Goal: Transaction & Acquisition: Purchase product/service

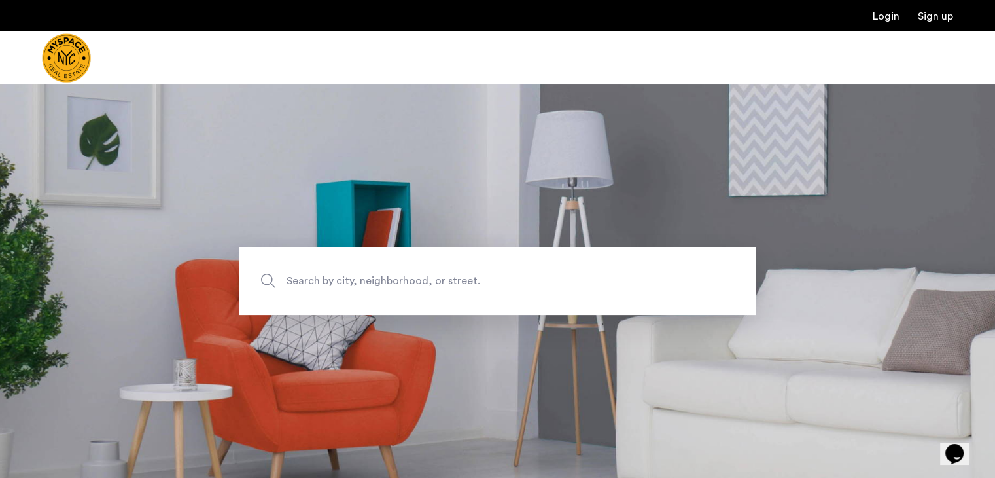
scroll to position [190, 0]
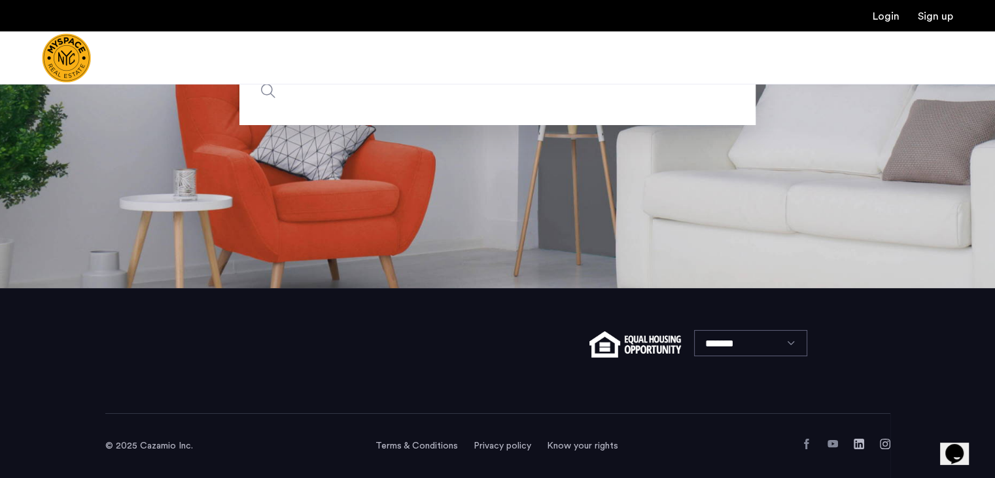
click at [402, 101] on input "Search by city, neighborhood, or street." at bounding box center [497, 91] width 516 height 68
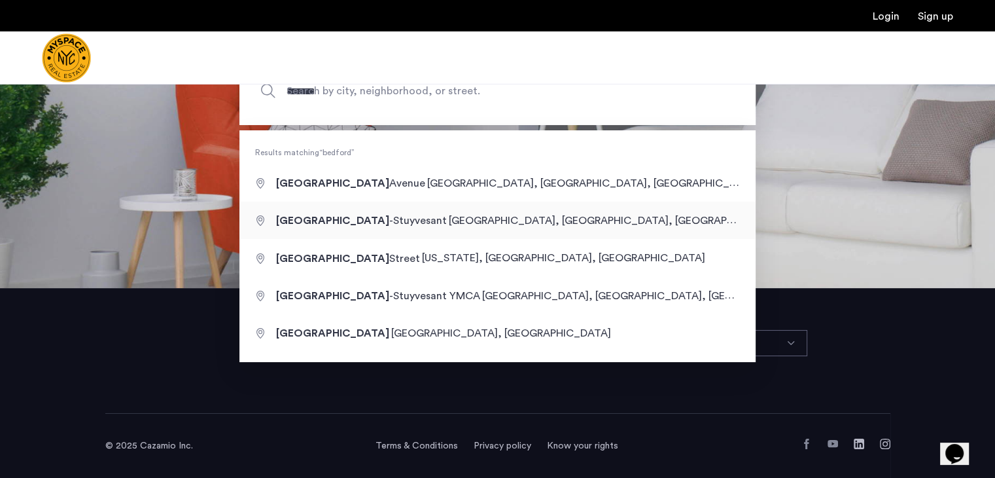
type input "**********"
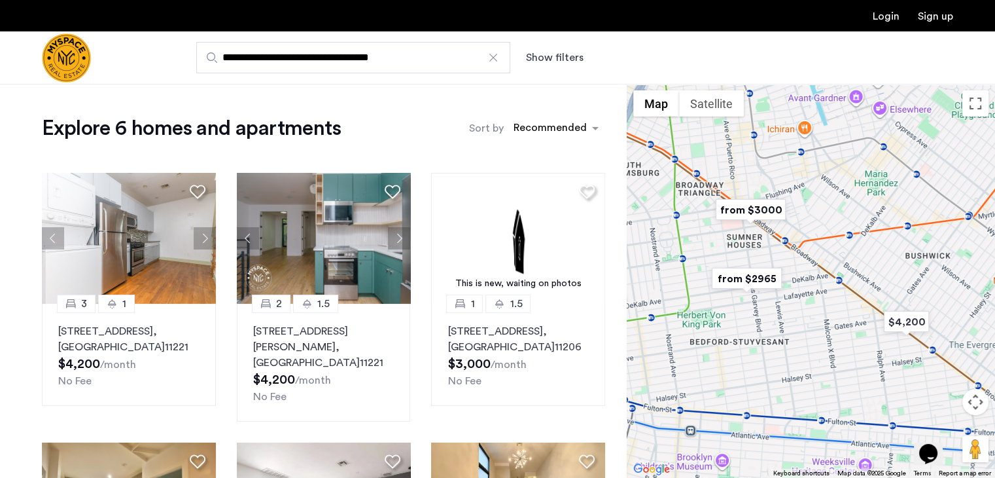
drag, startPoint x: 760, startPoint y: 342, endPoint x: 765, endPoint y: 336, distance: 7.4
click at [765, 336] on div at bounding box center [811, 281] width 368 height 394
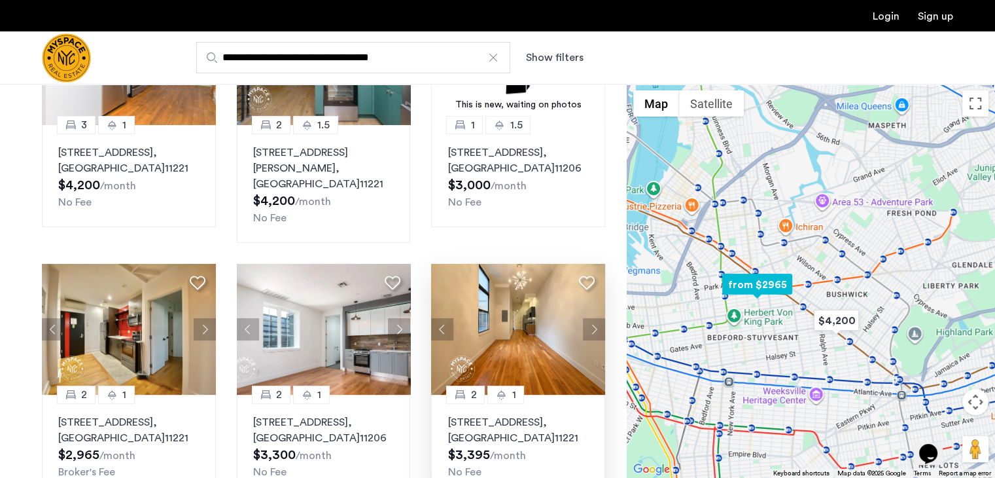
scroll to position [137, 0]
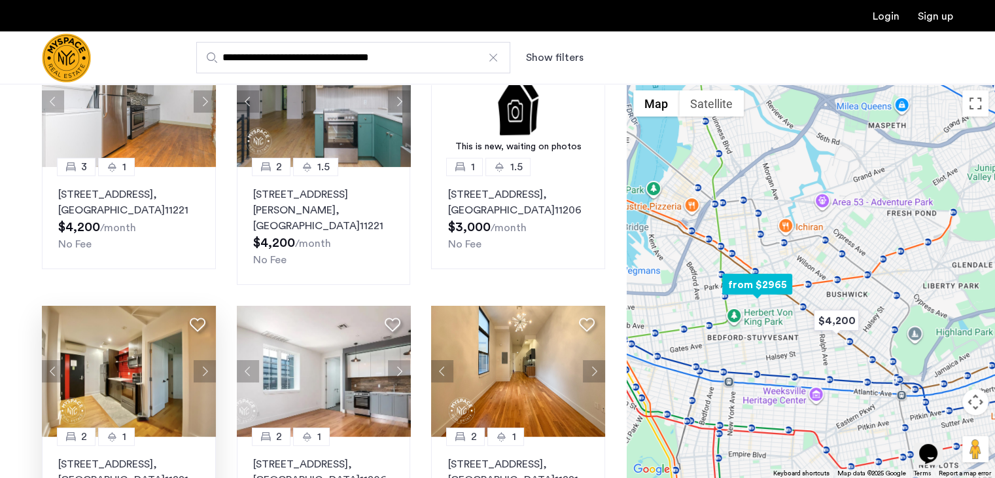
click at [133, 345] on img at bounding box center [129, 371] width 174 height 131
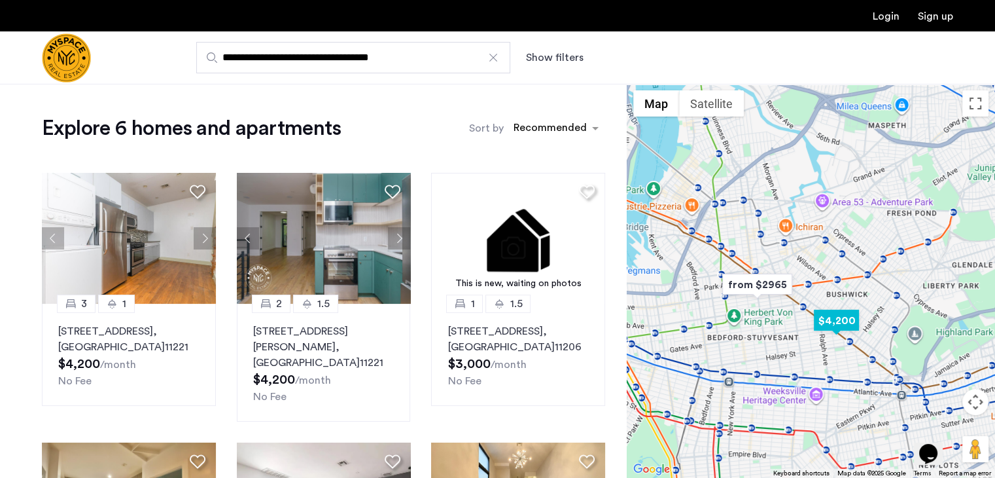
scroll to position [0, 0]
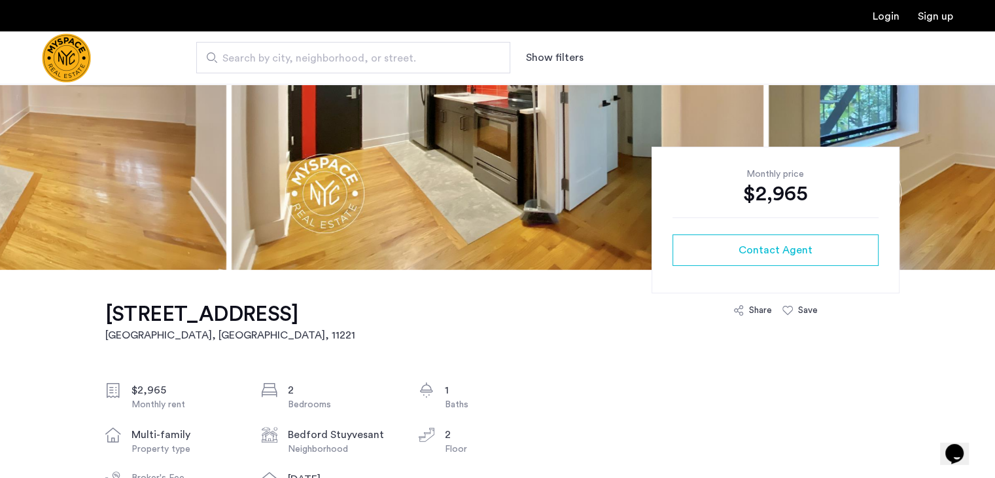
scroll to position [37, 0]
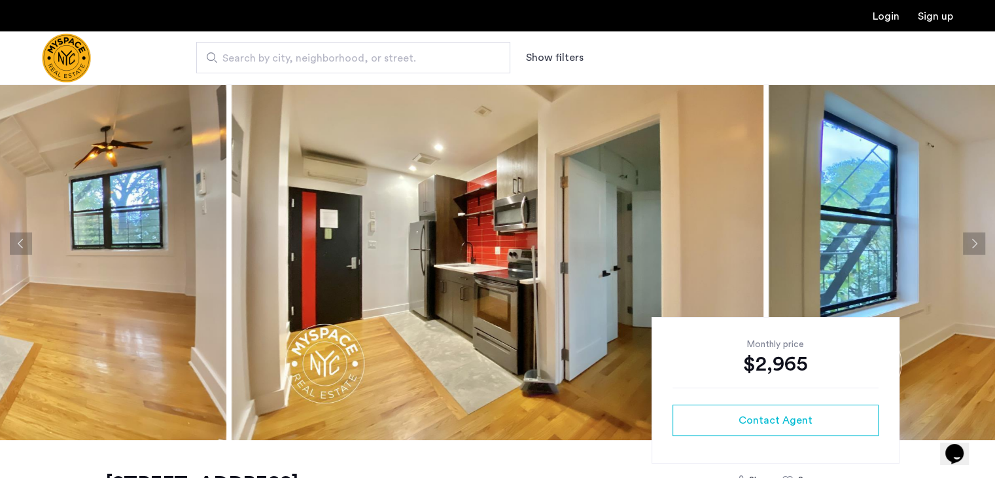
click at [974, 249] on button "Next apartment" at bounding box center [974, 243] width 22 height 22
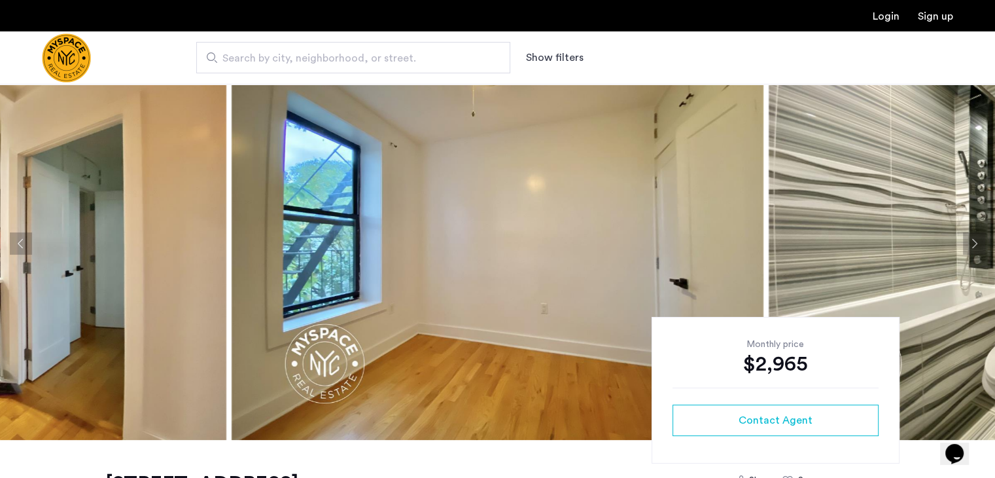
click at [974, 249] on button "Next apartment" at bounding box center [974, 243] width 22 height 22
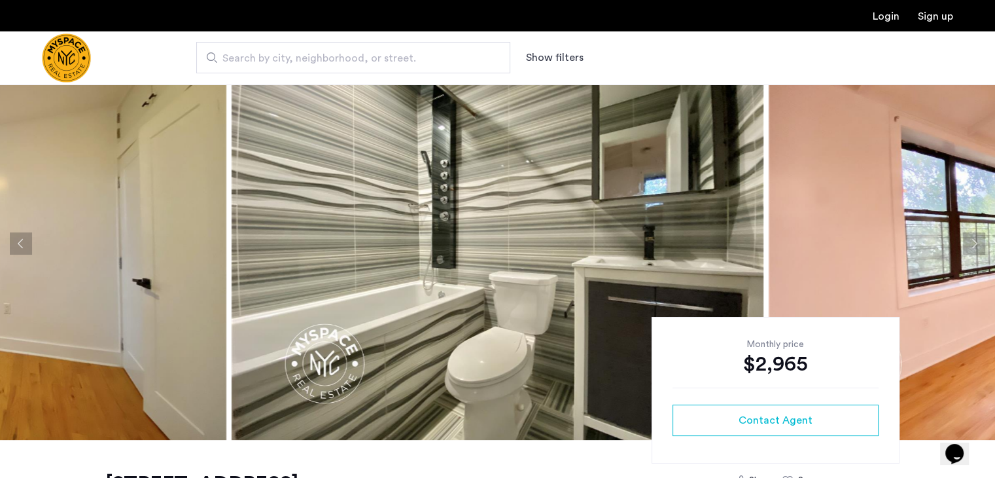
click at [974, 249] on button "Next apartment" at bounding box center [974, 243] width 22 height 22
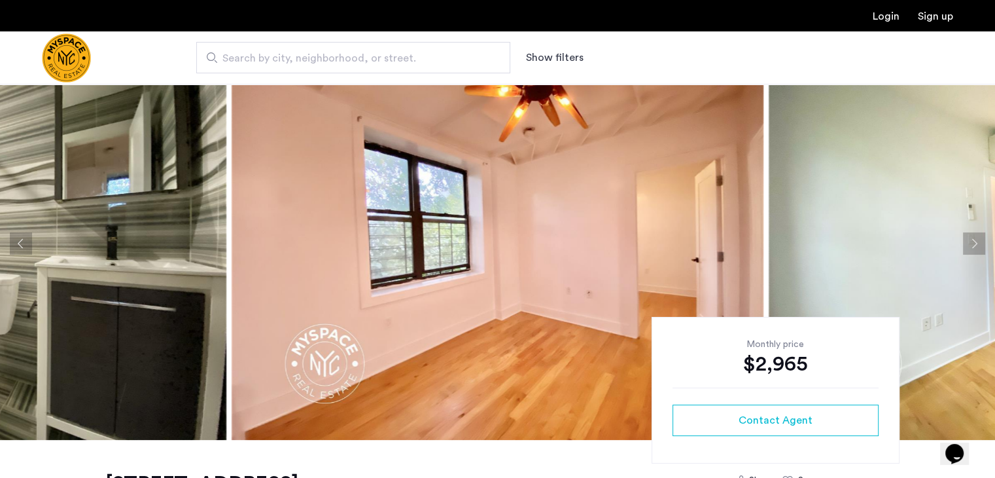
click at [974, 249] on button "Next apartment" at bounding box center [974, 243] width 22 height 22
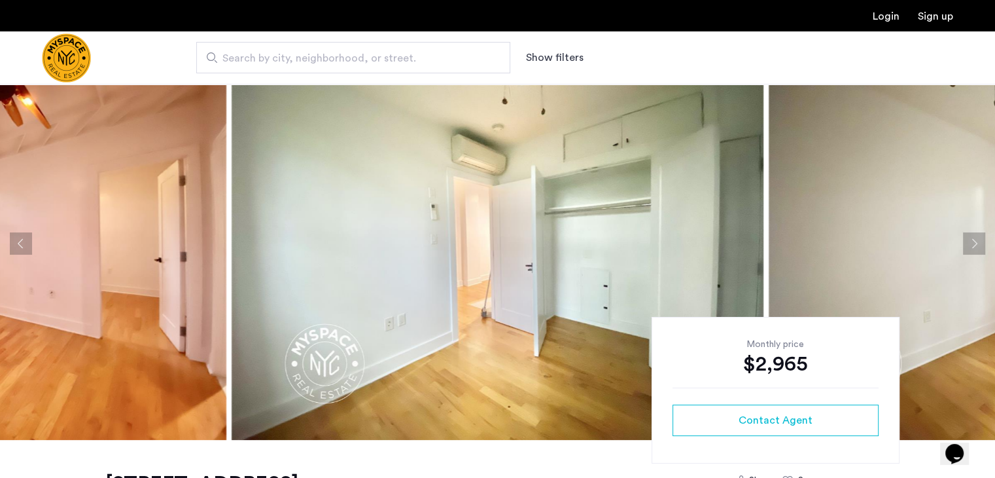
click at [974, 249] on button "Next apartment" at bounding box center [974, 243] width 22 height 22
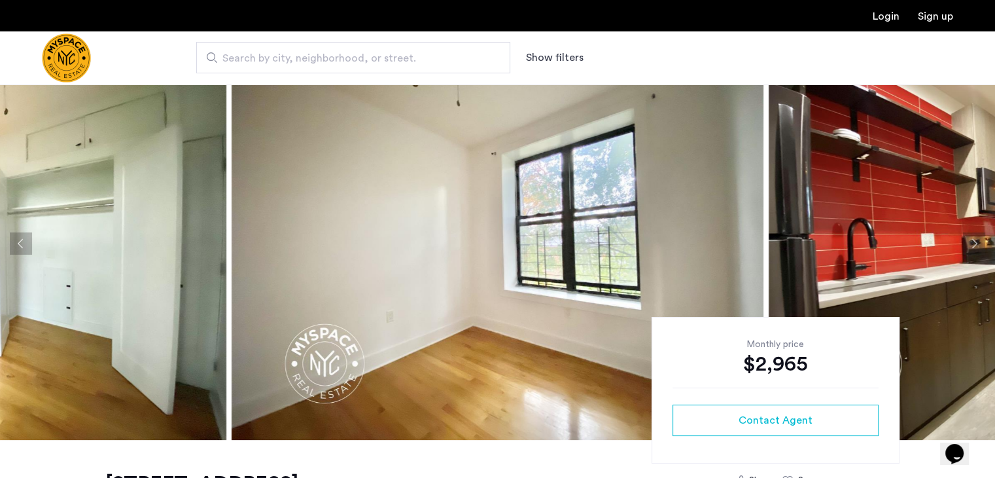
click at [974, 249] on button "Next apartment" at bounding box center [974, 243] width 22 height 22
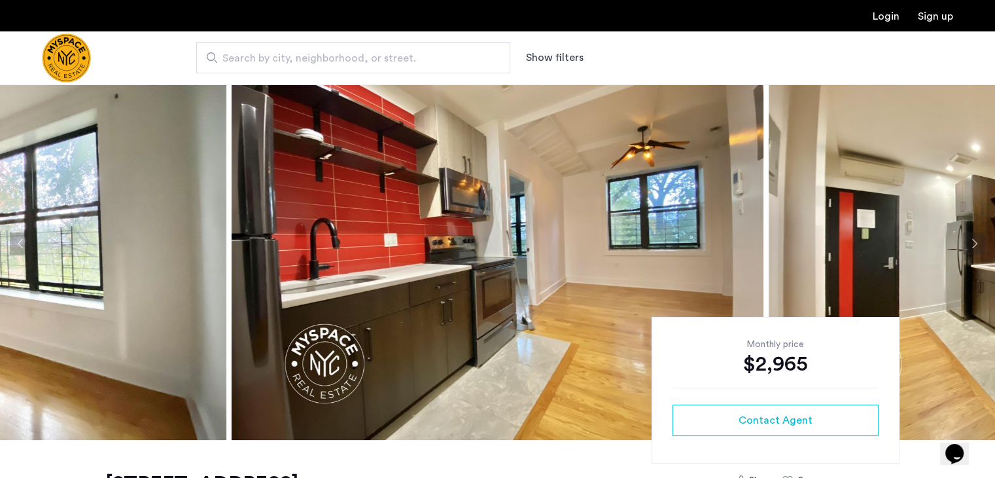
click at [974, 249] on button "Next apartment" at bounding box center [974, 243] width 22 height 22
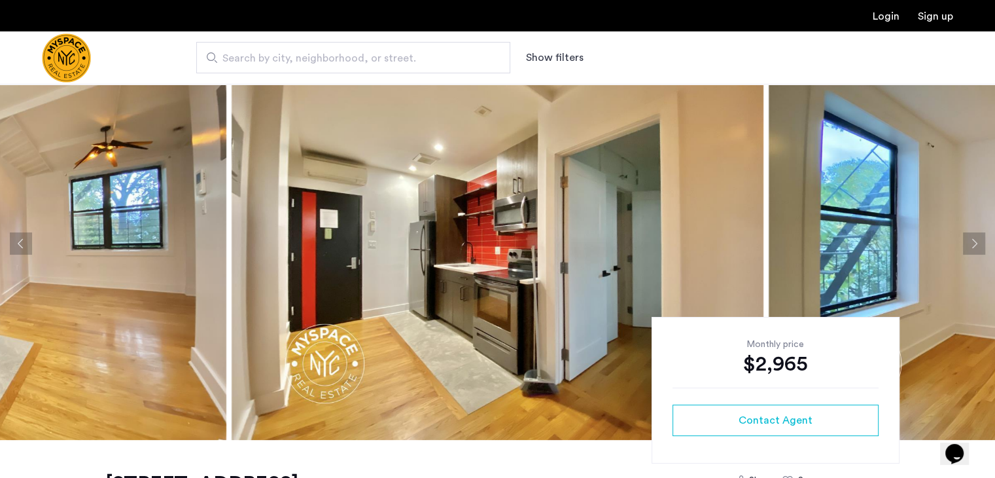
click at [974, 249] on button "Next apartment" at bounding box center [974, 243] width 22 height 22
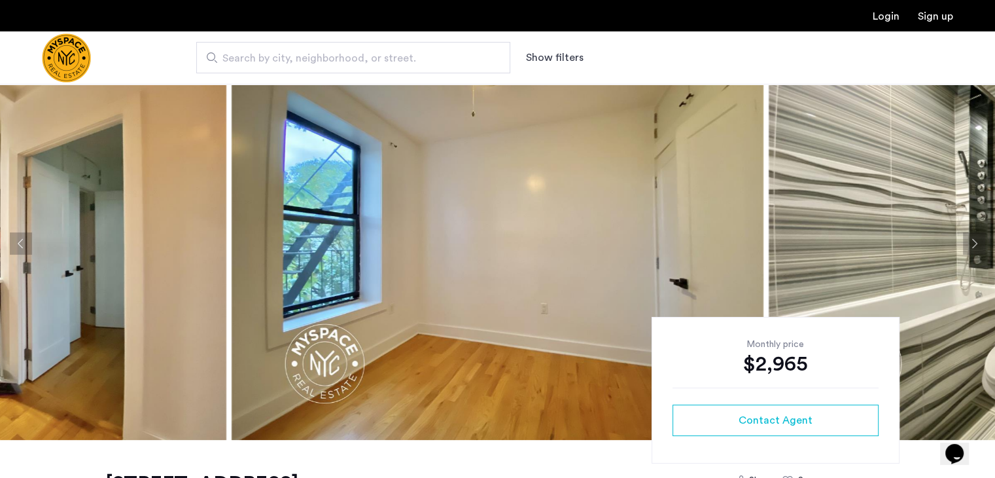
click at [974, 249] on button "Next apartment" at bounding box center [974, 243] width 22 height 22
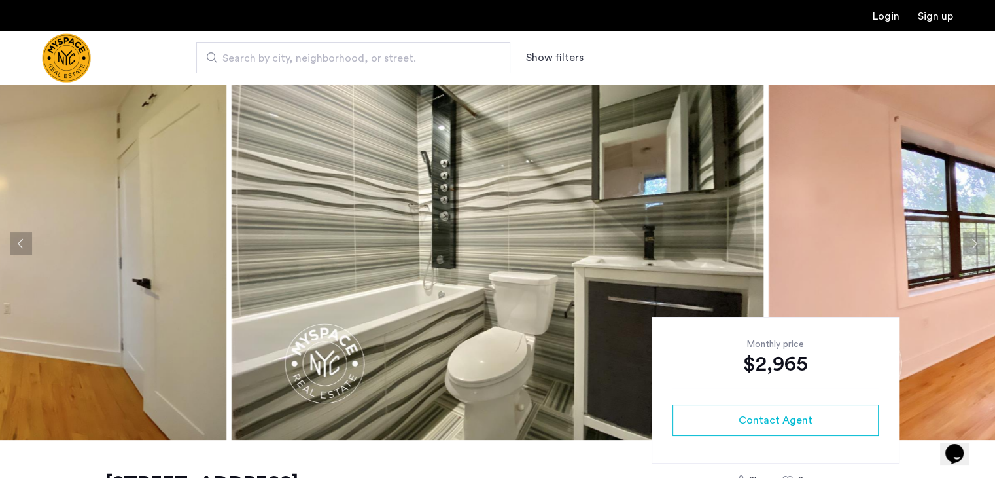
click at [974, 249] on button "Next apartment" at bounding box center [974, 243] width 22 height 22
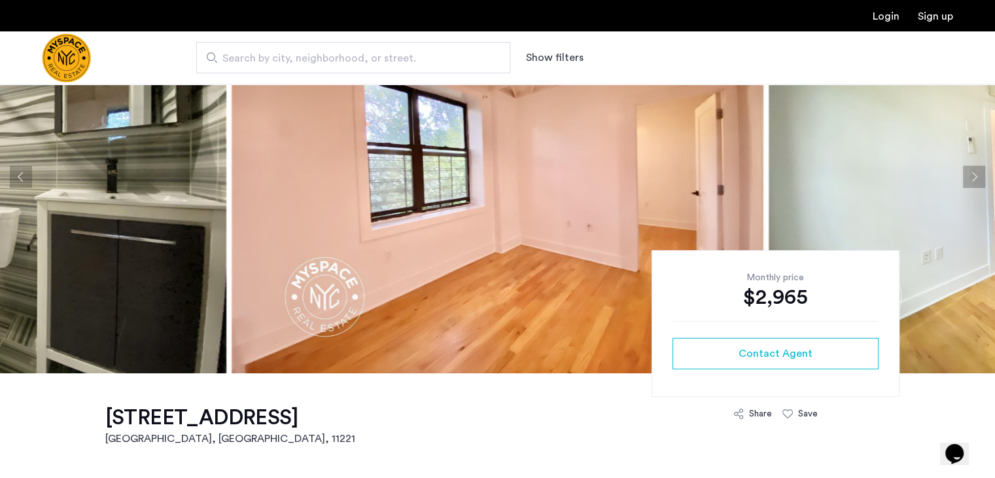
scroll to position [0, 0]
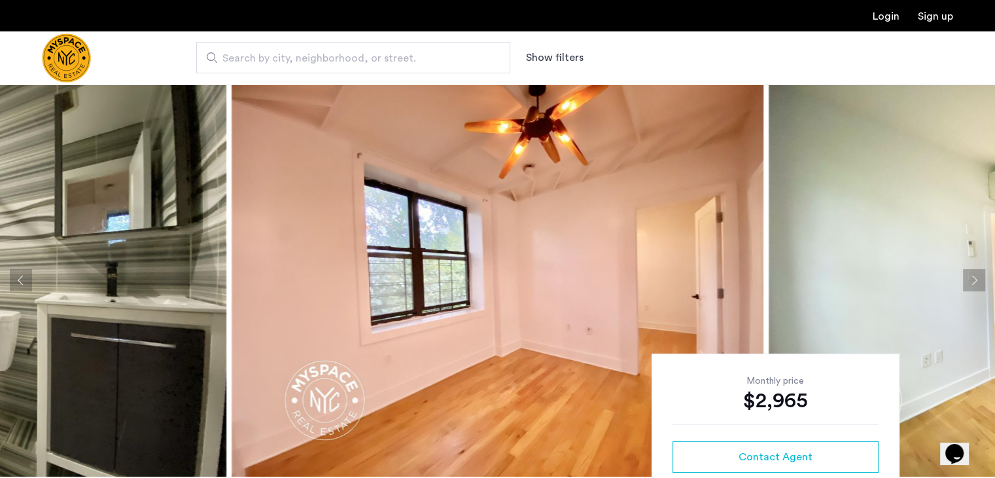
click at [361, 57] on span "Search by city, neighborhood, or street." at bounding box center [347, 58] width 251 height 16
click at [361, 57] on input "Search by city, neighborhood, or street." at bounding box center [353, 57] width 314 height 31
drag, startPoint x: 546, startPoint y: 67, endPoint x: 545, endPoint y: 52, distance: 15.7
click at [545, 52] on div "Search by city, neighborhood, or street. Show filters" at bounding box center [561, 57] width 783 height 31
click at [545, 52] on button "Show filters" at bounding box center [555, 58] width 58 height 16
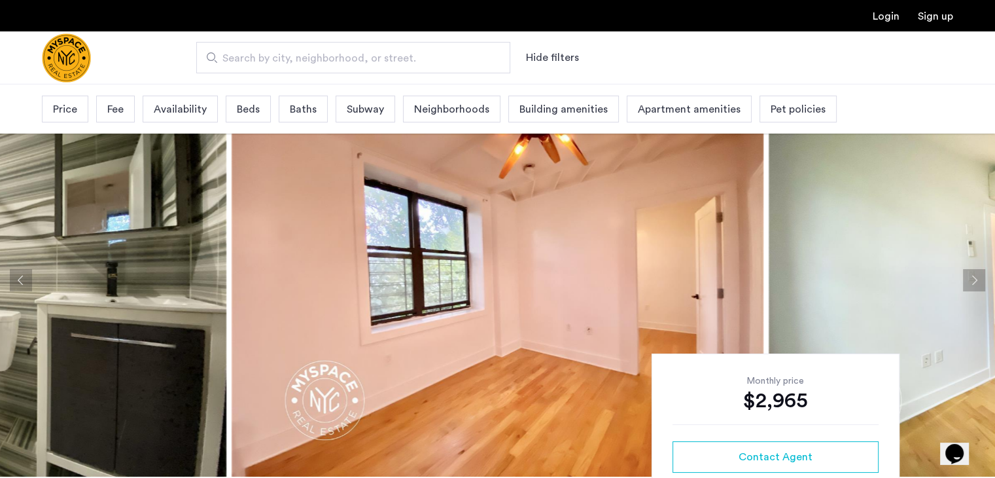
click at [80, 108] on div "Price" at bounding box center [65, 109] width 46 height 27
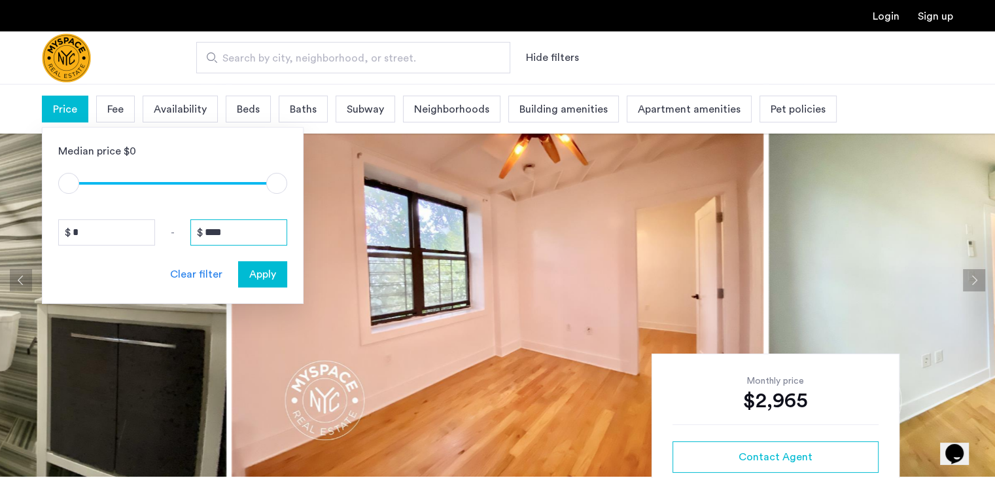
click at [213, 243] on input "****" at bounding box center [238, 232] width 97 height 26
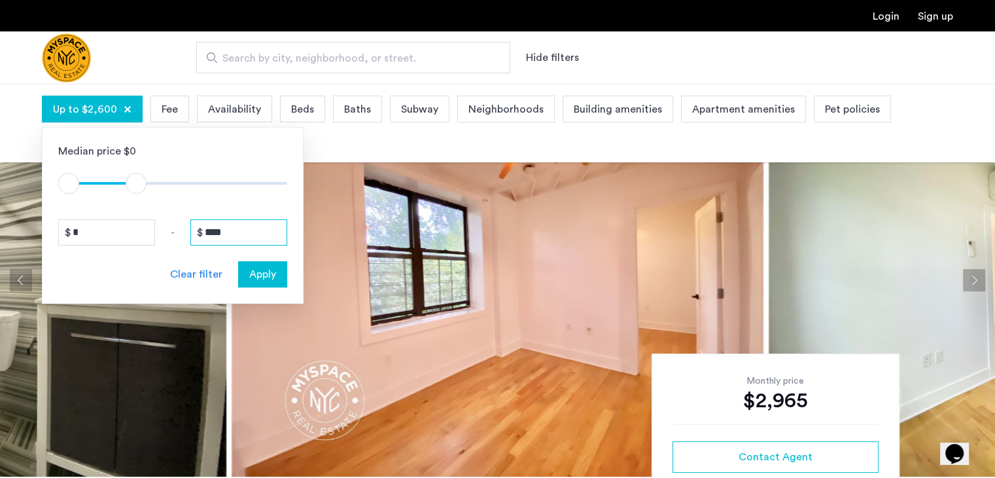
type input "****"
click at [257, 266] on span "Apply" at bounding box center [262, 274] width 27 height 16
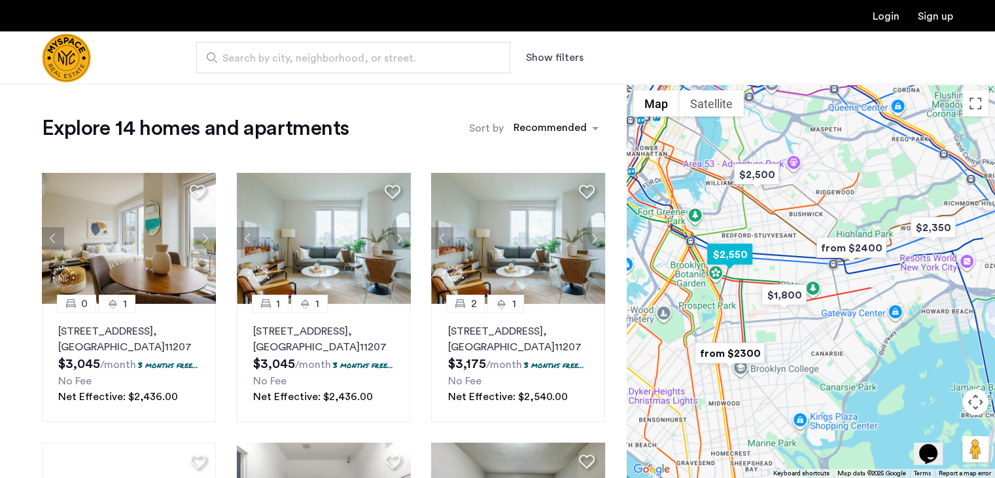
click at [733, 249] on img "$2,550" at bounding box center [730, 253] width 56 height 29
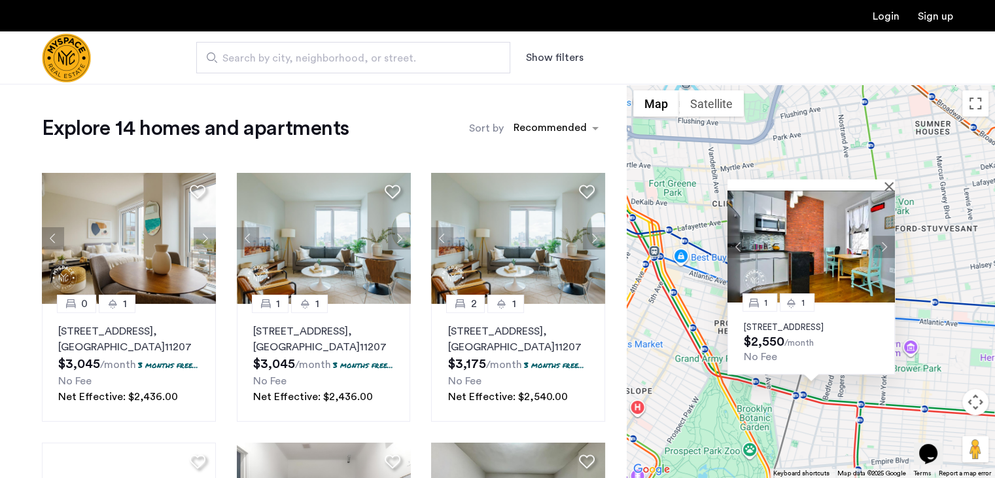
click at [803, 143] on div "1 [GEOGRAPHIC_DATA][STREET_ADDRESS] $2,550 /month No Fee" at bounding box center [811, 281] width 368 height 394
click at [884, 179] on div at bounding box center [807, 184] width 158 height 11
click at [885, 179] on div at bounding box center [807, 184] width 158 height 11
click at [890, 181] on button "Close" at bounding box center [891, 185] width 9 height 9
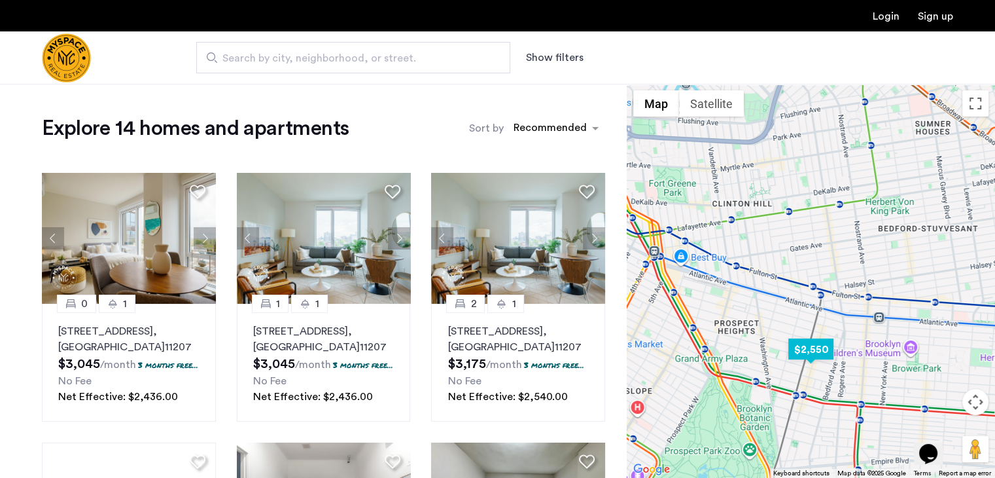
click at [811, 343] on img "$2,550" at bounding box center [811, 348] width 56 height 29
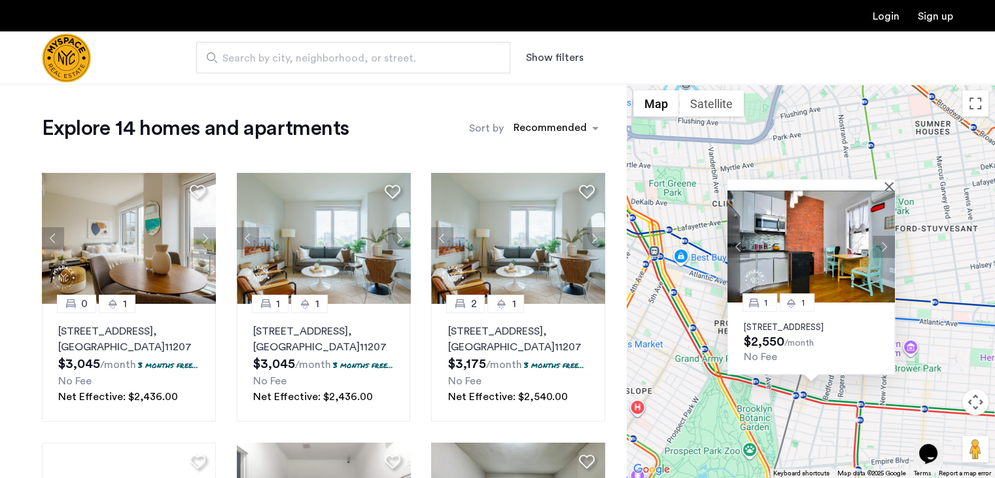
click at [925, 254] on div "1 [GEOGRAPHIC_DATA][STREET_ADDRESS] $2,550 /month No Fee" at bounding box center [811, 281] width 368 height 394
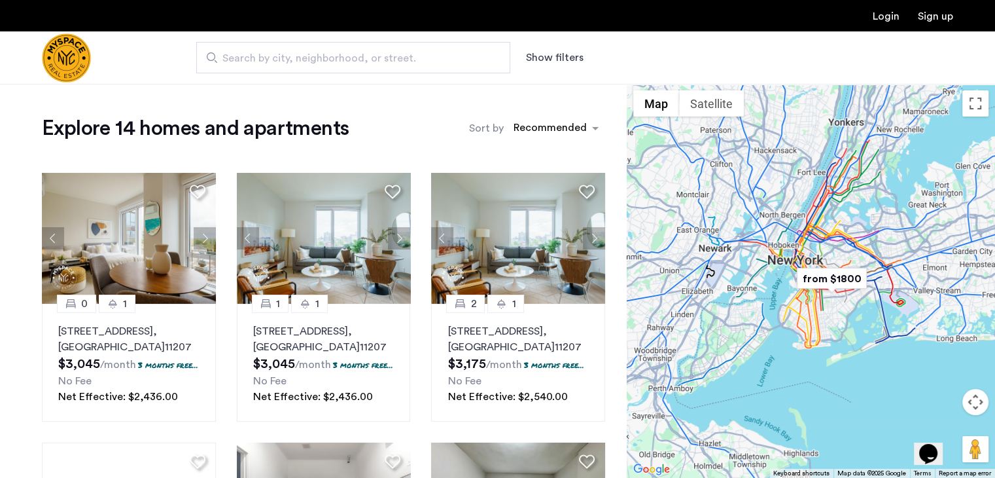
click at [840, 247] on div at bounding box center [811, 281] width 368 height 394
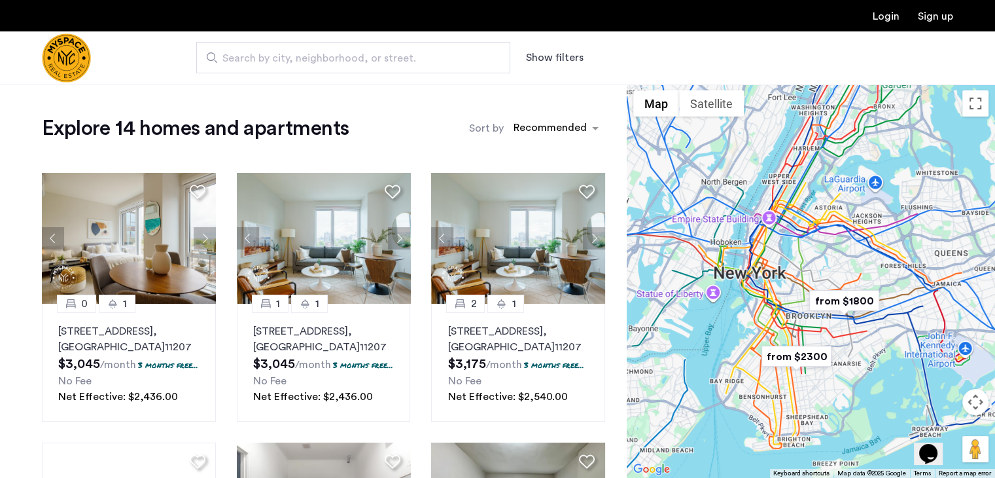
click at [840, 247] on div at bounding box center [811, 281] width 368 height 394
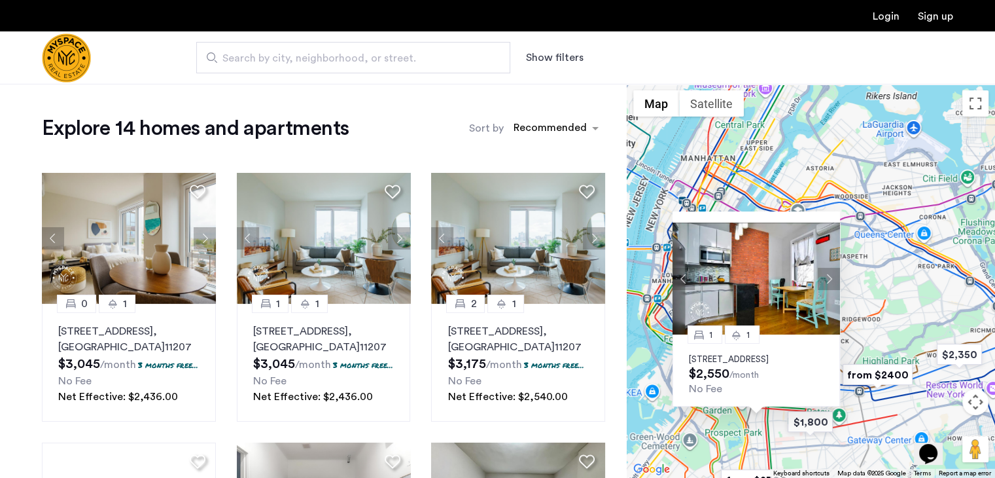
click at [851, 296] on div "1 [GEOGRAPHIC_DATA][STREET_ADDRESS] $2,550 /month No Fee" at bounding box center [811, 281] width 368 height 394
click at [798, 421] on img "$1,800" at bounding box center [810, 421] width 56 height 29
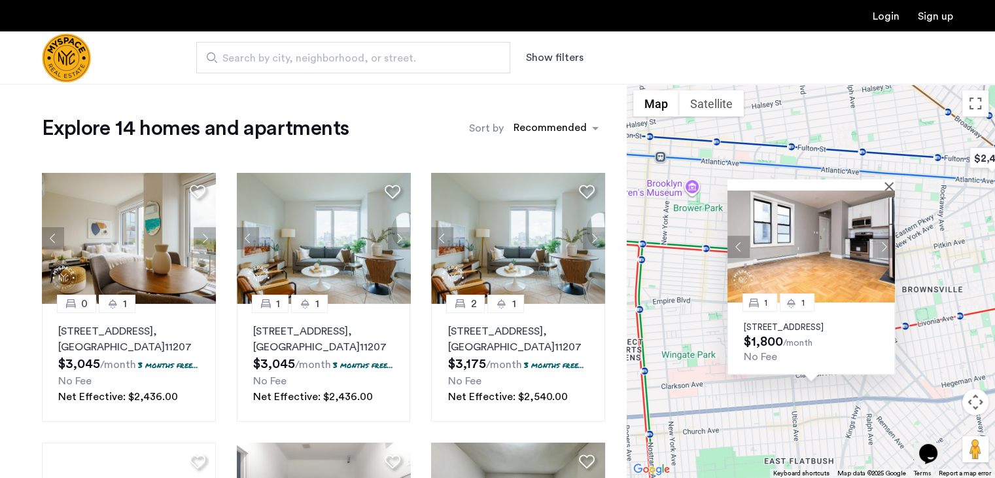
click at [975, 396] on button "Map camera controls" at bounding box center [975, 402] width 26 height 26
click at [939, 359] on button "Zoom in" at bounding box center [943, 369] width 26 height 26
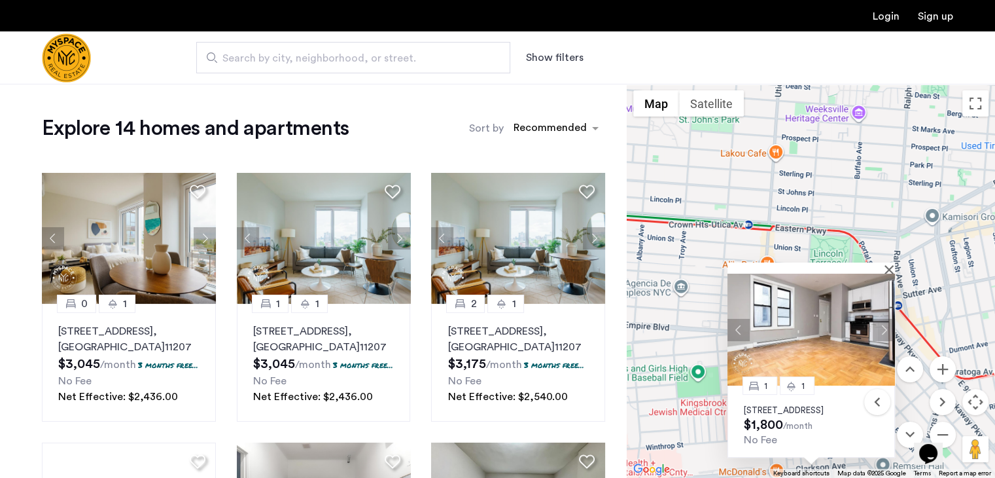
click at [879, 458] on div "1 1 [STREET_ADDRESS] $1,800 /month No Fee" at bounding box center [811, 281] width 368 height 394
click at [955, 431] on div "1 1 [STREET_ADDRESS] $1,800 /month No Fee" at bounding box center [811, 281] width 368 height 394
click at [945, 430] on div "Opens Chat This icon Opens the chat window." at bounding box center [934, 430] width 31 height 0
click at [947, 424] on button "Zoom out" at bounding box center [943, 434] width 26 height 26
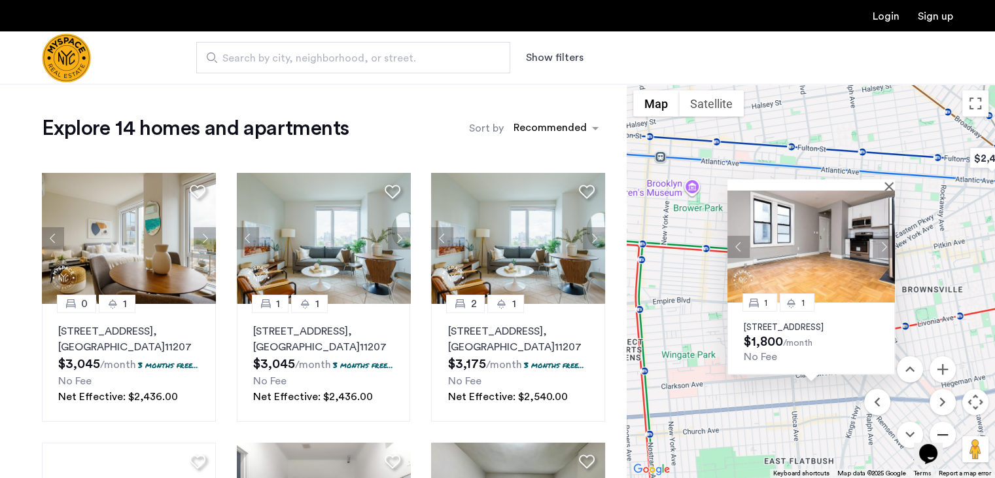
click at [947, 424] on button "Zoom out" at bounding box center [943, 434] width 26 height 26
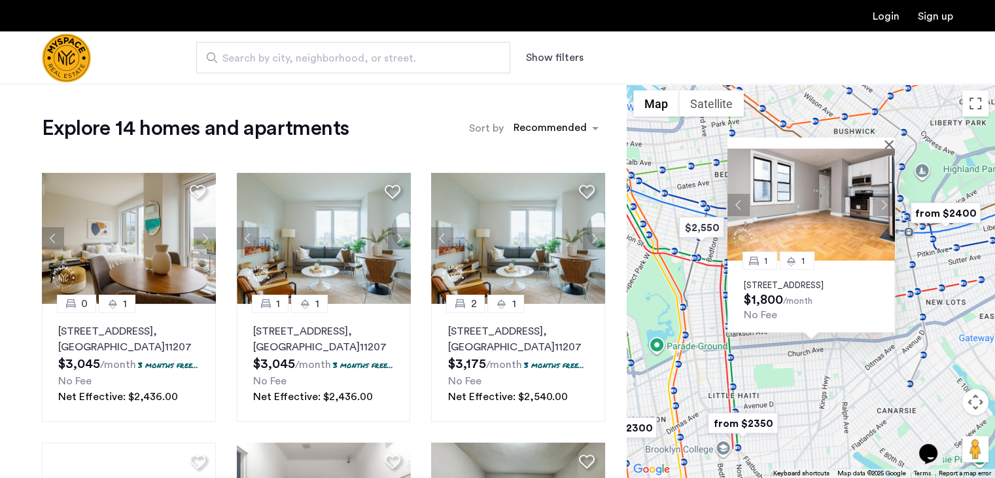
click at [942, 199] on img "from $2400" at bounding box center [945, 212] width 80 height 29
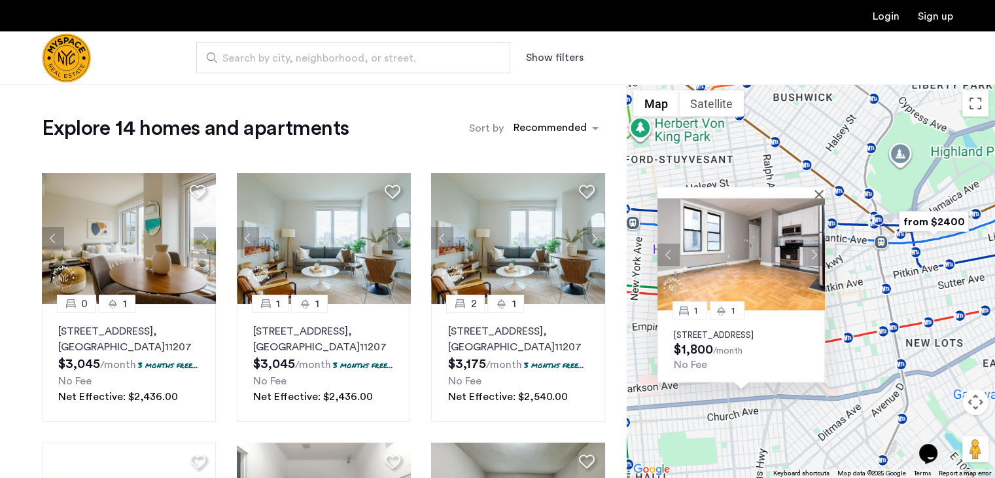
click at [942, 199] on div "To navigate, press the arrow keys. [STREET_ADDRESS] $1,800 /month No Fee" at bounding box center [811, 281] width 368 height 394
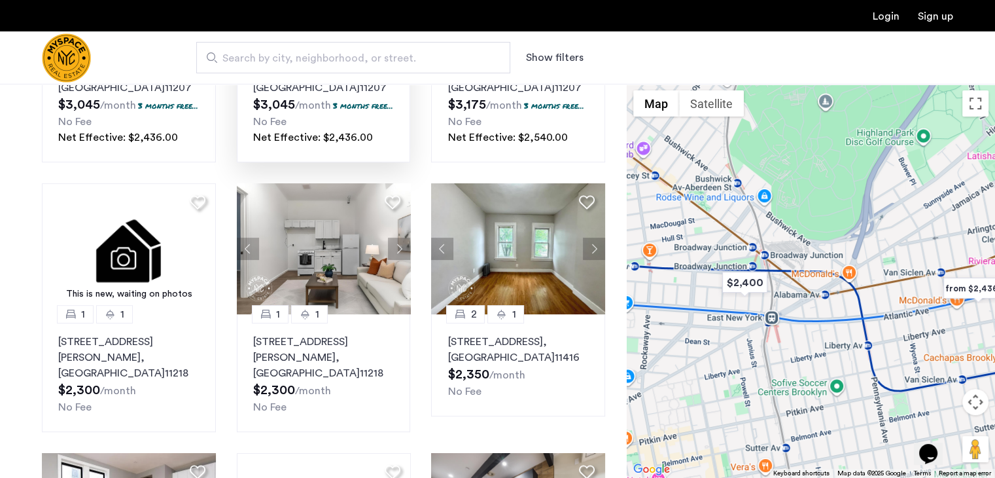
scroll to position [264, 0]
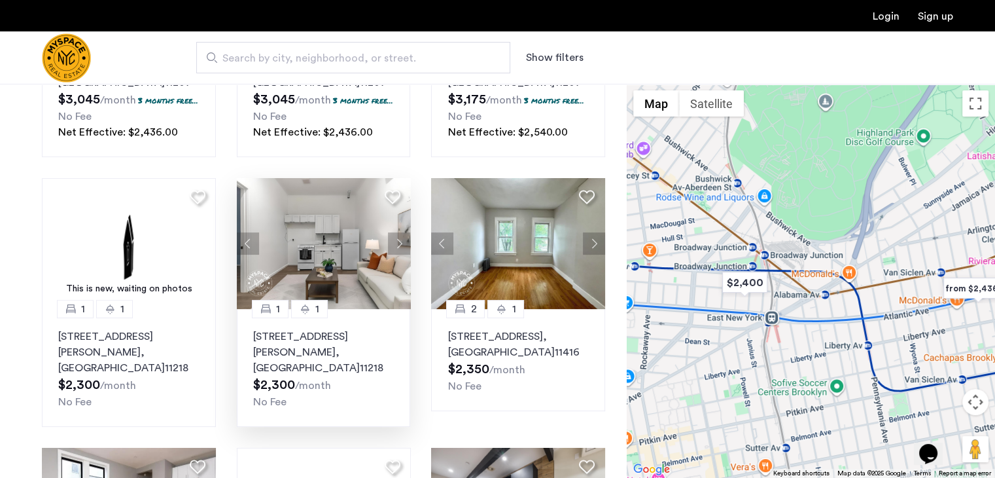
click at [297, 242] on img at bounding box center [324, 243] width 174 height 131
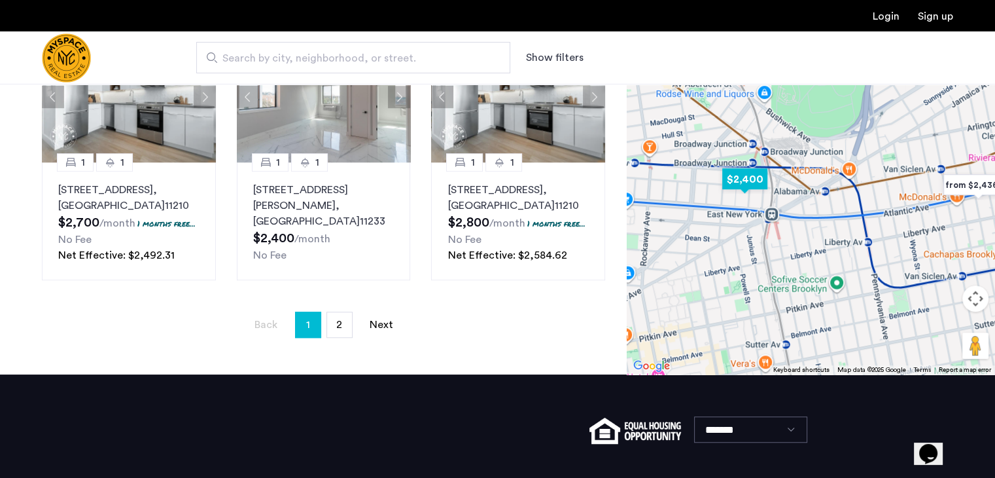
scroll to position [934, 0]
click at [337, 326] on link "page 2" at bounding box center [339, 324] width 25 height 25
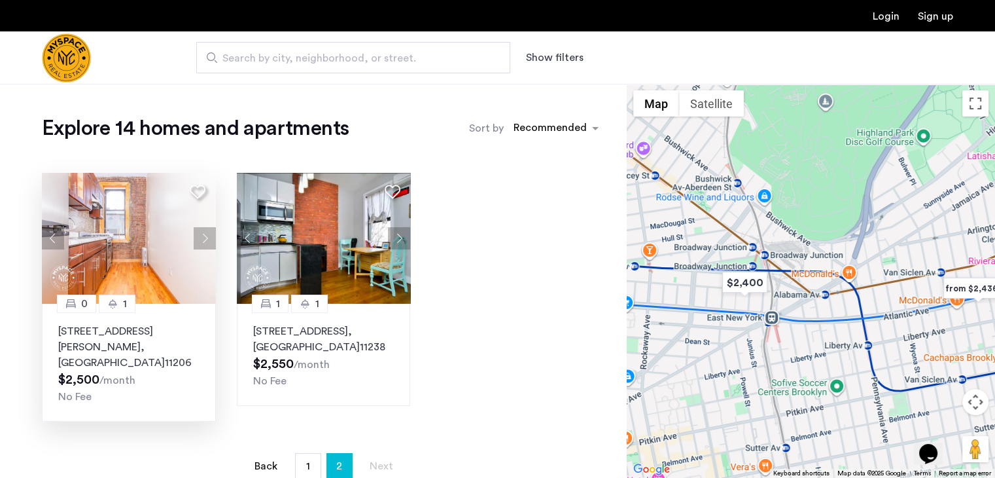
click at [146, 270] on img at bounding box center [129, 238] width 174 height 131
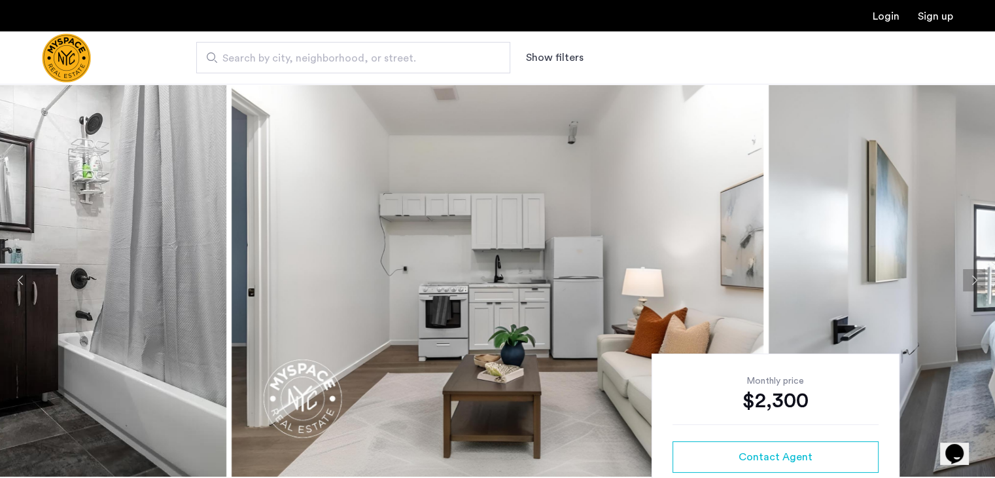
drag, startPoint x: 836, startPoint y: 262, endPoint x: 466, endPoint y: 285, distance: 371.0
click at [977, 277] on button "Next apartment" at bounding box center [974, 280] width 22 height 22
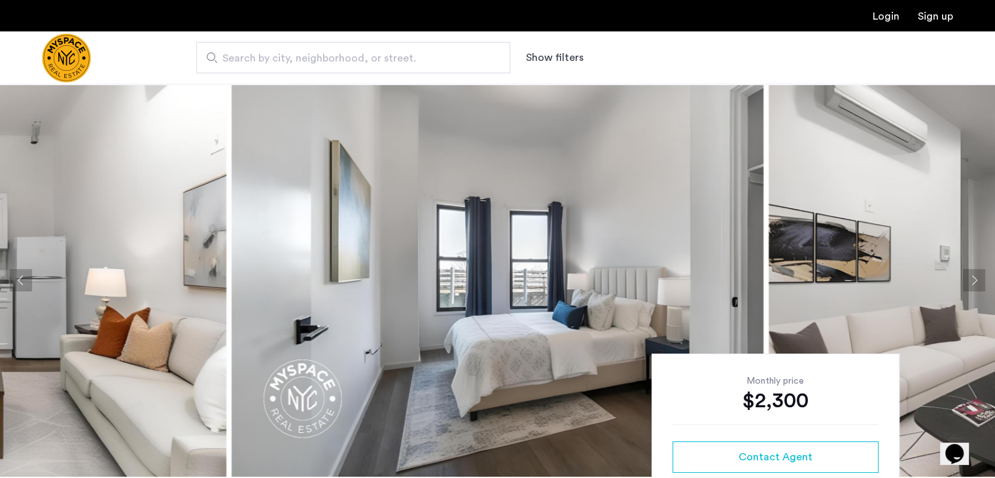
click at [977, 277] on button "Next apartment" at bounding box center [974, 280] width 22 height 22
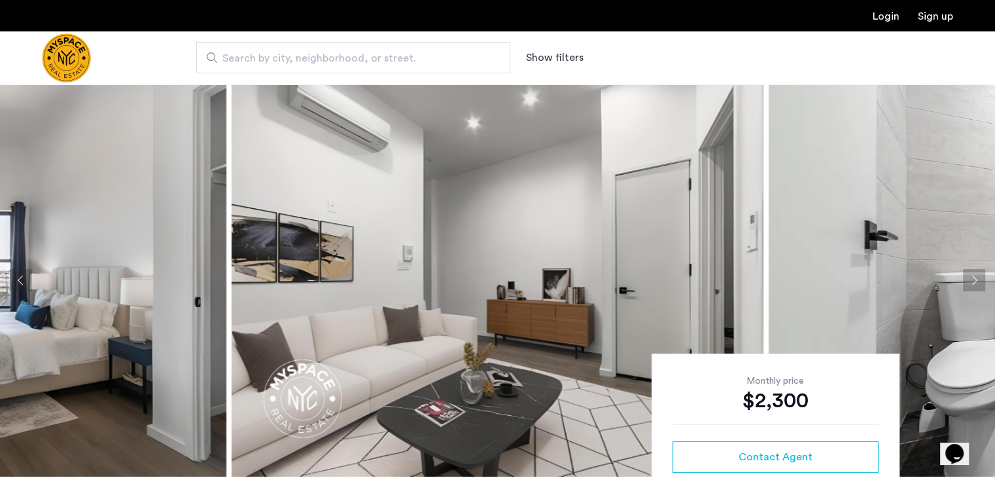
click at [977, 277] on button "Next apartment" at bounding box center [974, 280] width 22 height 22
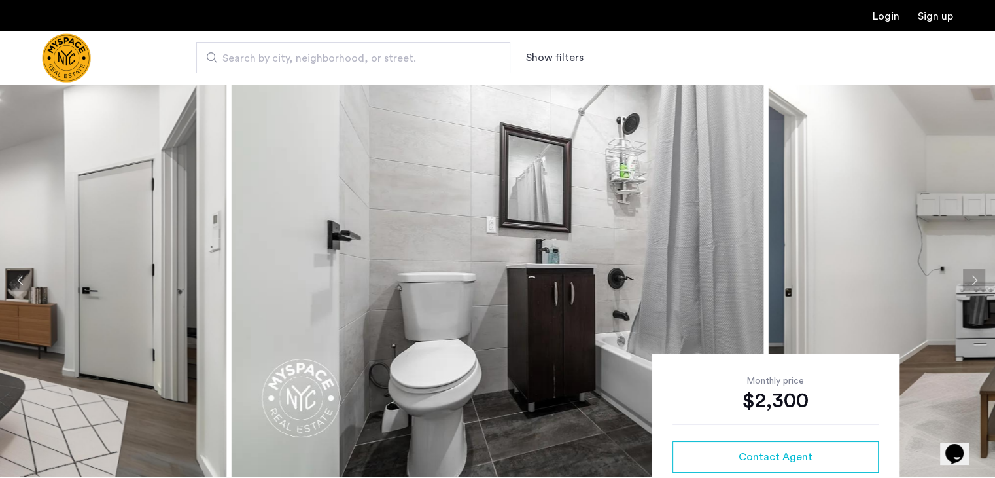
click at [977, 277] on button "Next apartment" at bounding box center [974, 280] width 22 height 22
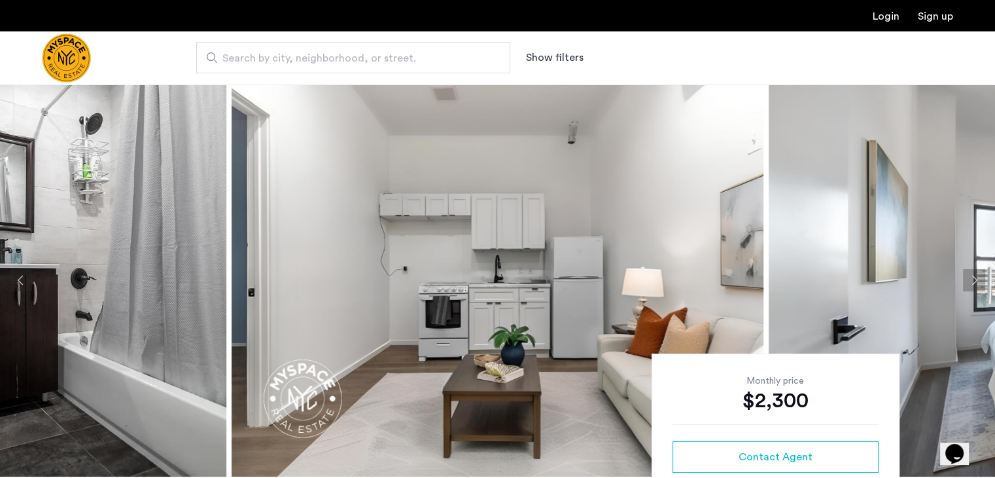
click at [977, 277] on button "Next apartment" at bounding box center [974, 280] width 22 height 22
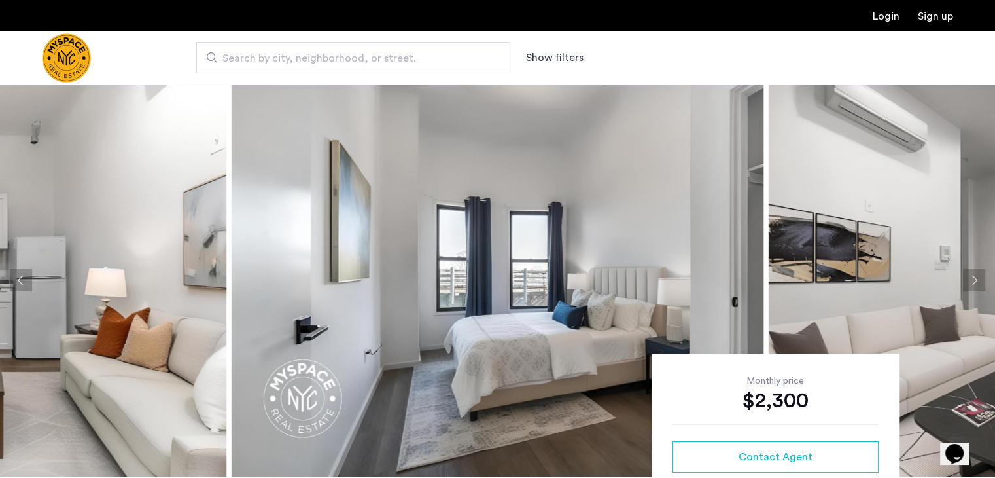
click at [977, 277] on button "Next apartment" at bounding box center [974, 280] width 22 height 22
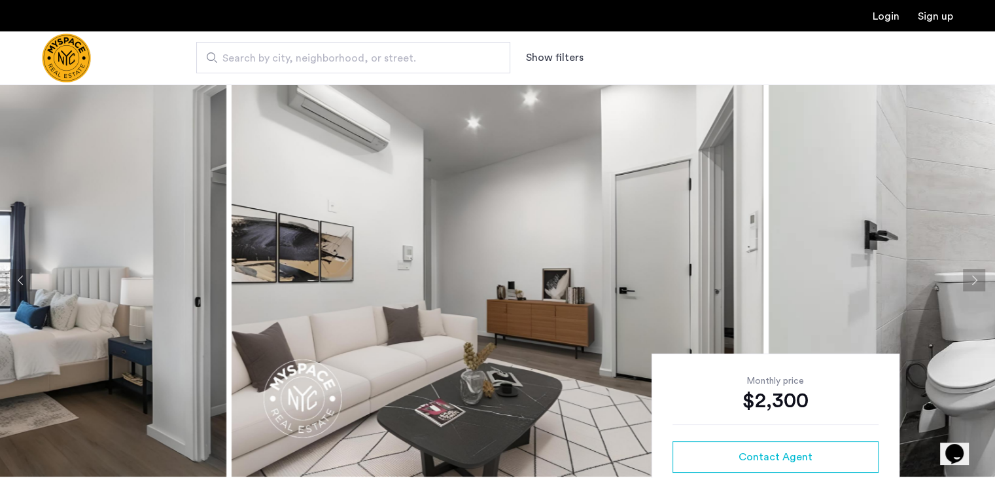
click at [977, 277] on button "Next apartment" at bounding box center [974, 280] width 22 height 22
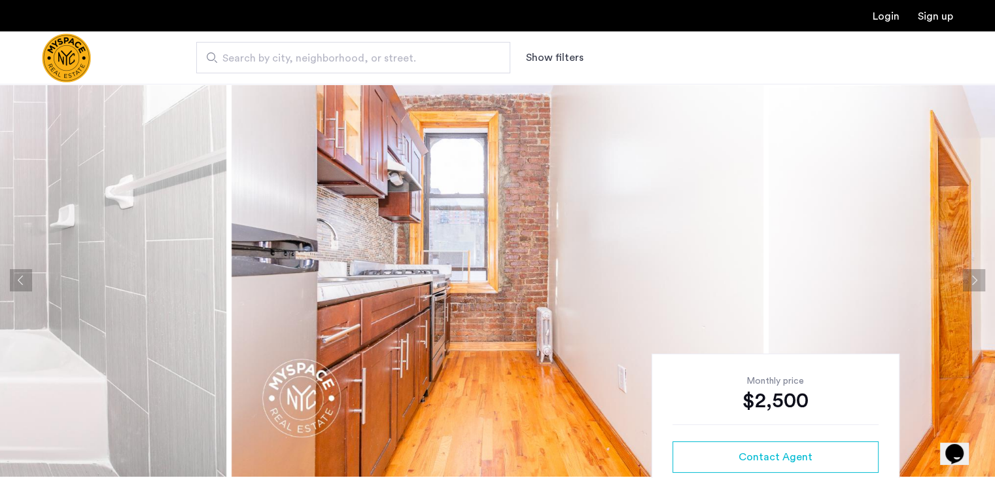
scroll to position [5, 0]
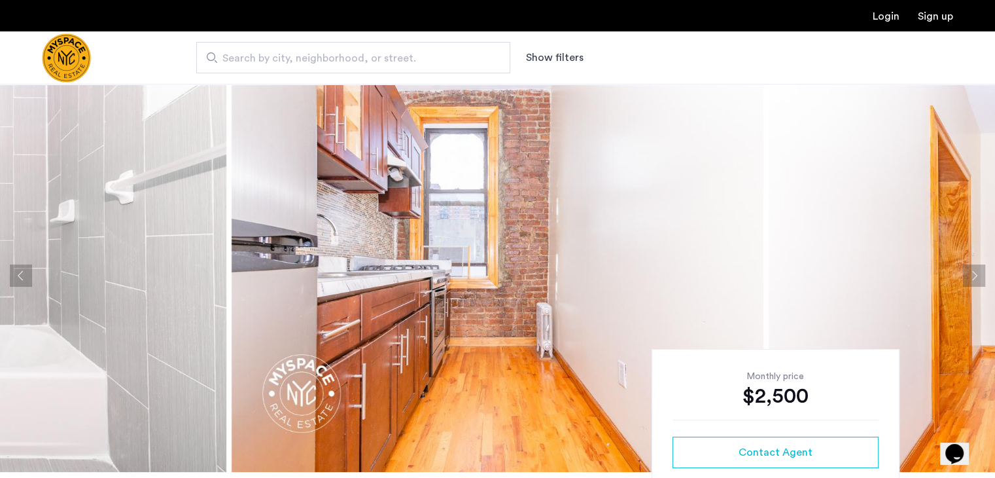
click at [591, 287] on img at bounding box center [498, 275] width 532 height 393
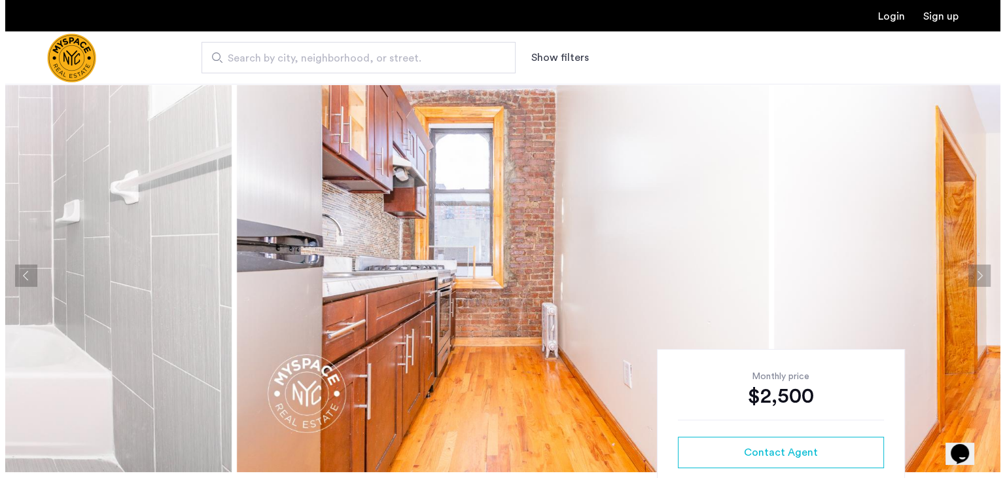
scroll to position [0, 0]
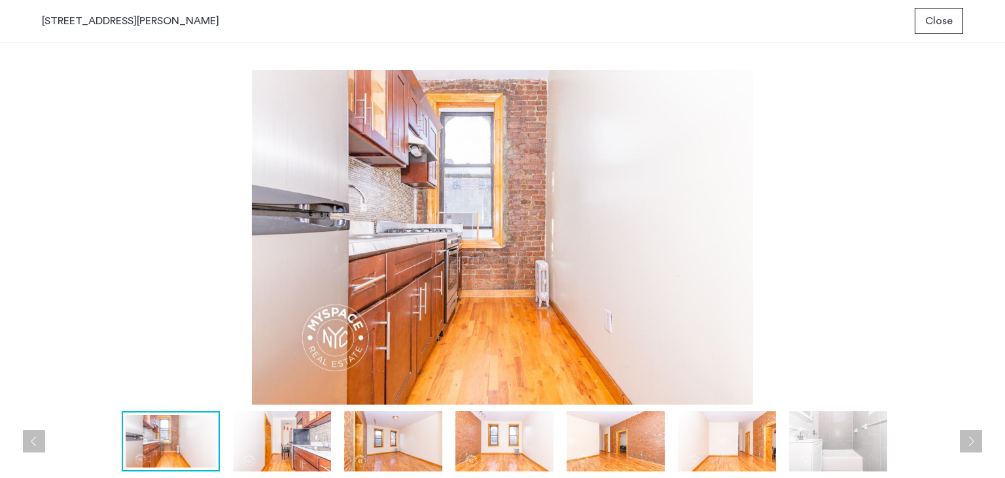
click at [294, 436] on img at bounding box center [282, 441] width 98 height 60
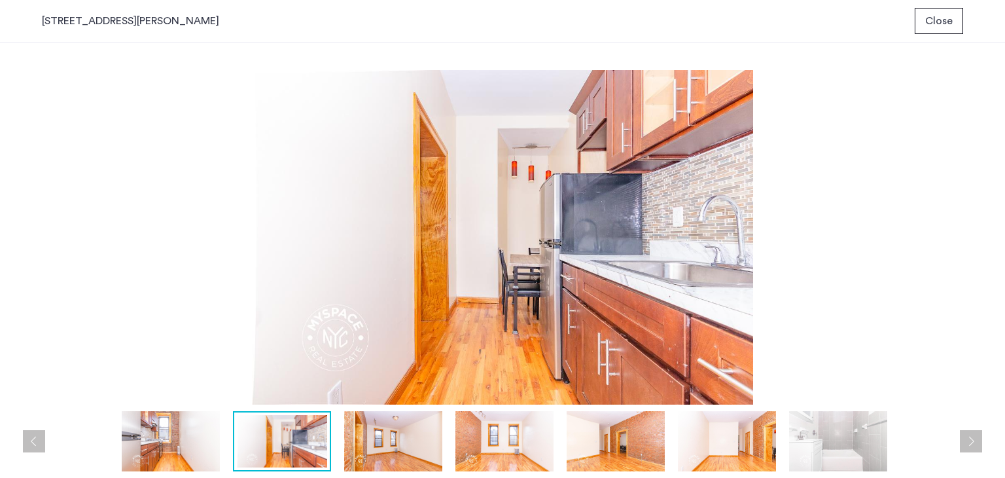
click at [379, 435] on img at bounding box center [393, 441] width 98 height 60
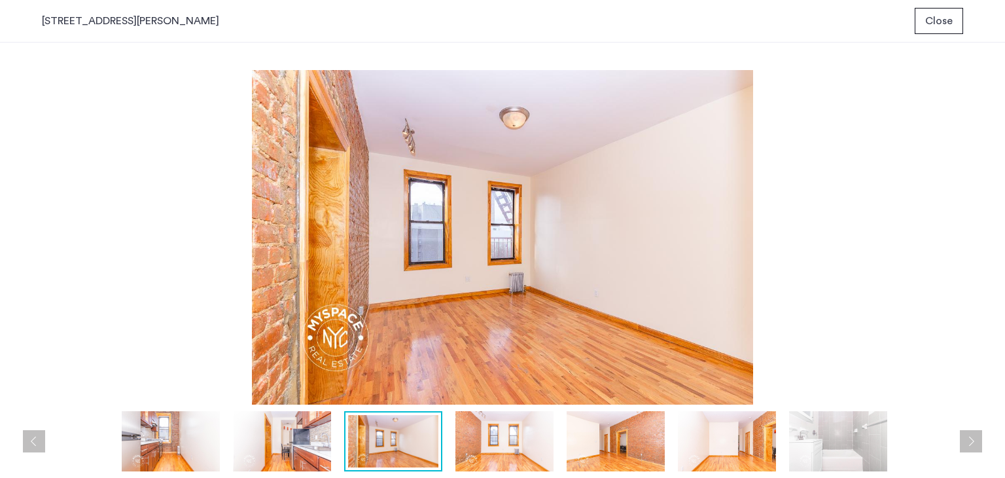
click at [510, 446] on img at bounding box center [504, 441] width 98 height 60
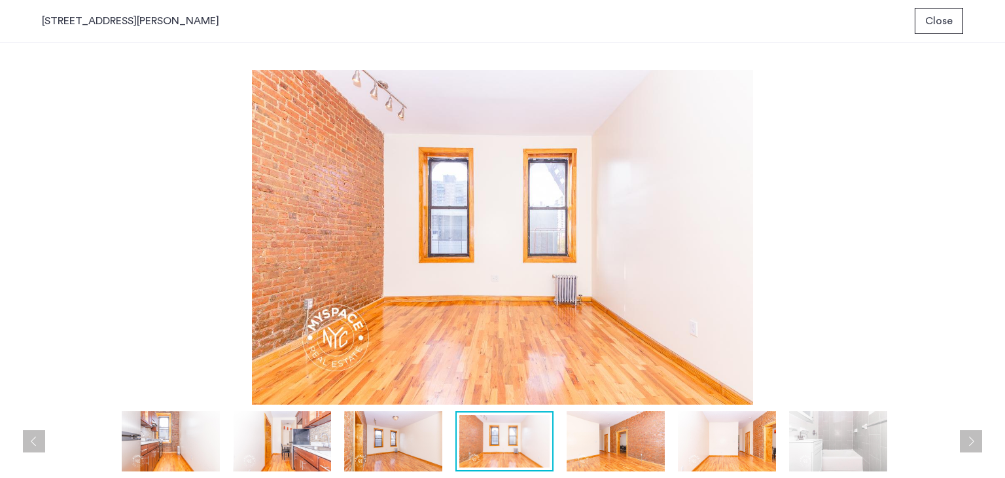
click at [586, 448] on img at bounding box center [616, 441] width 98 height 60
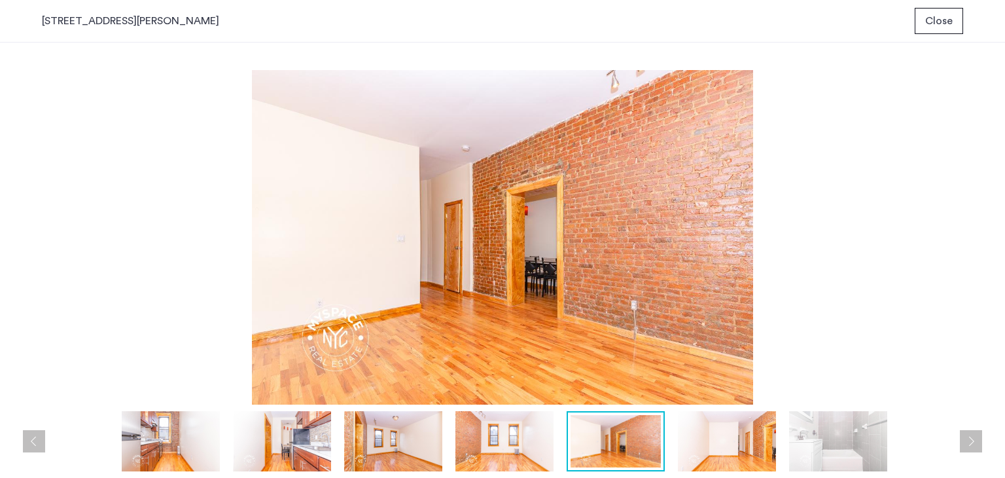
click at [712, 449] on img at bounding box center [727, 441] width 98 height 60
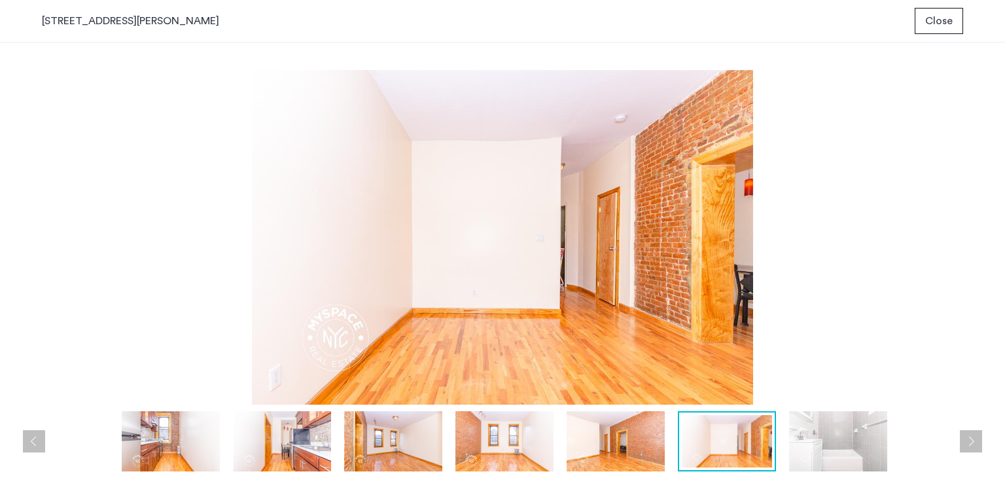
click at [794, 450] on img at bounding box center [838, 441] width 98 height 60
